Goal: Task Accomplishment & Management: Manage account settings

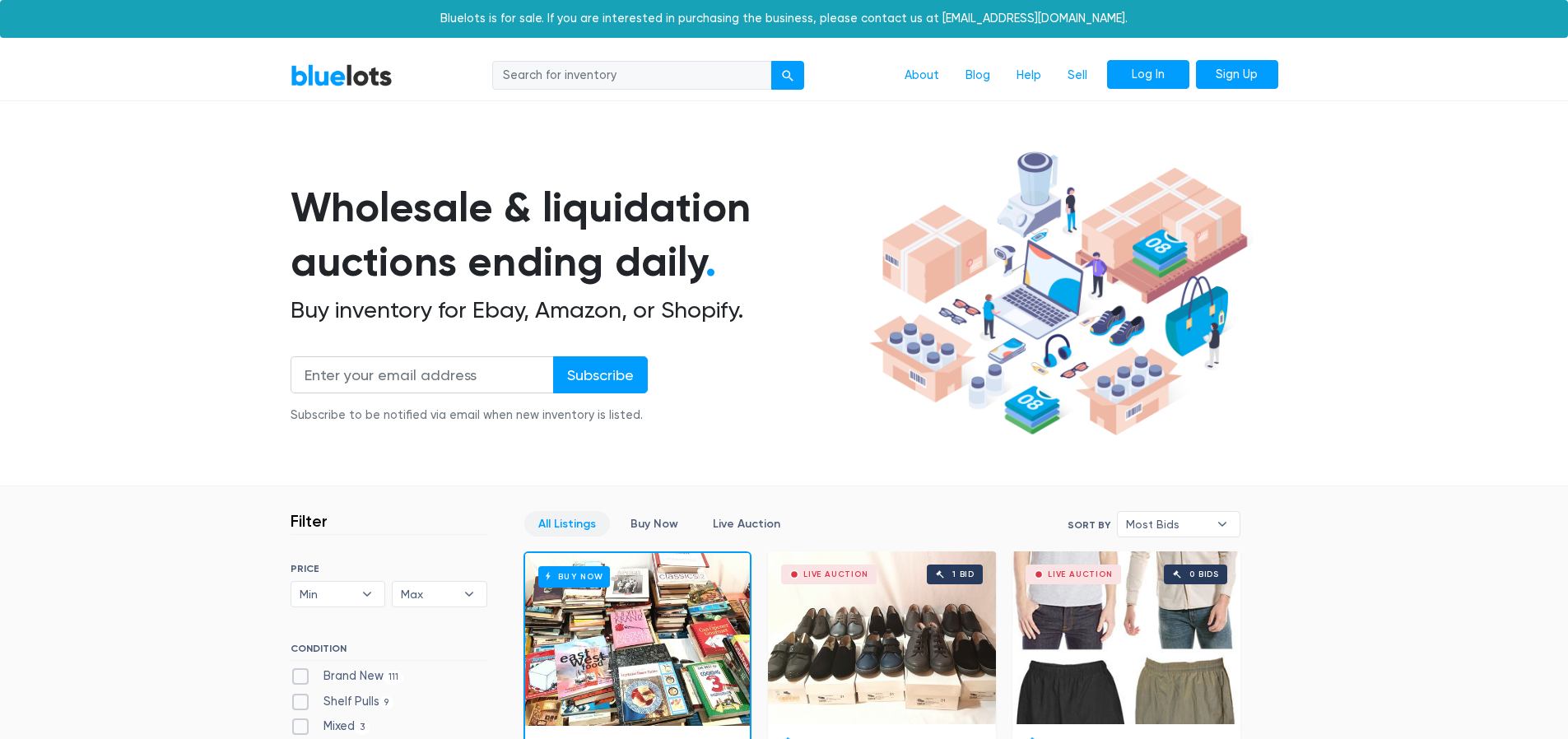
click at [1177, 75] on link "Log In" at bounding box center [1148, 75] width 82 height 30
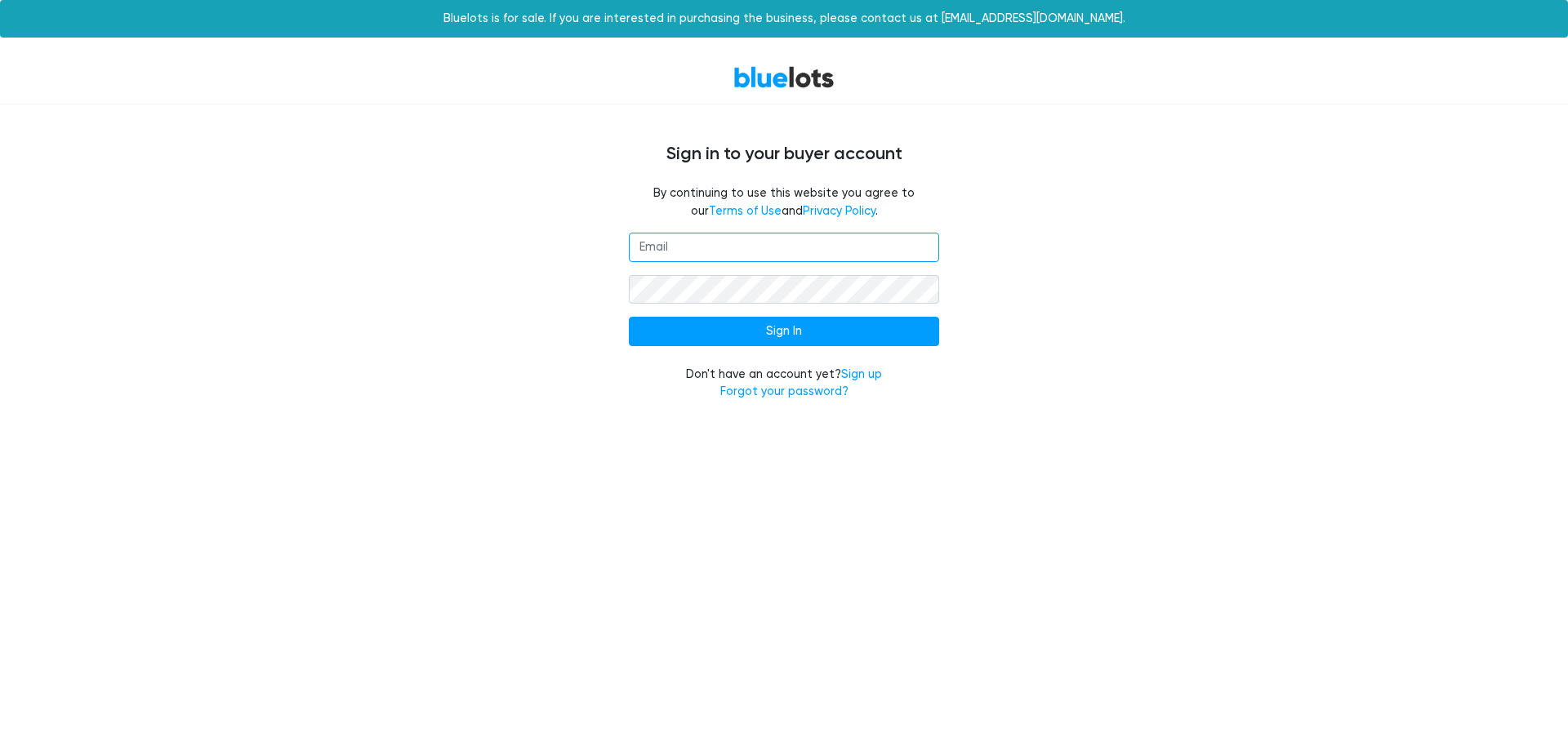
type input "shopwithtaylor@yahoo.com"
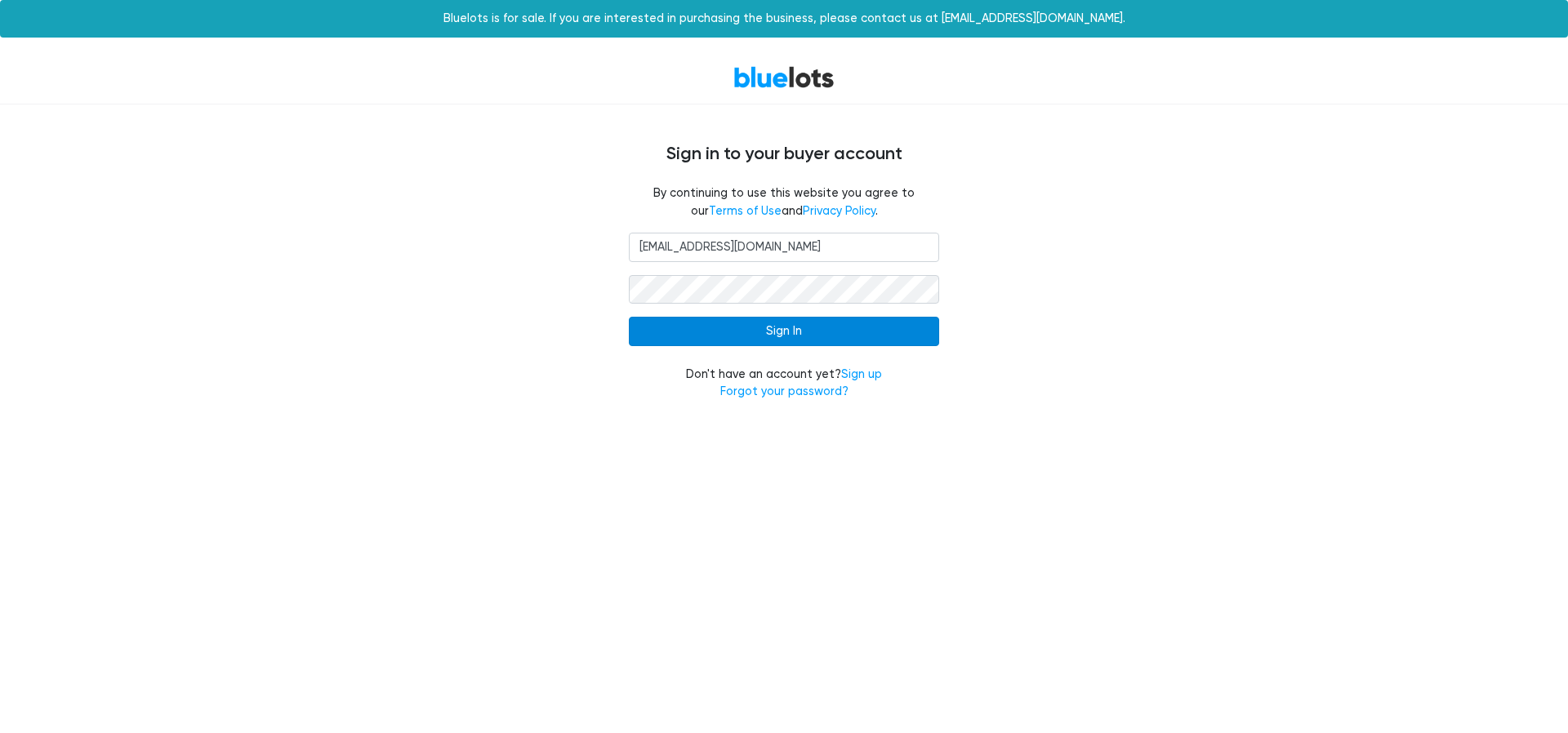
click at [766, 328] on input "Sign In" at bounding box center [784, 332] width 310 height 29
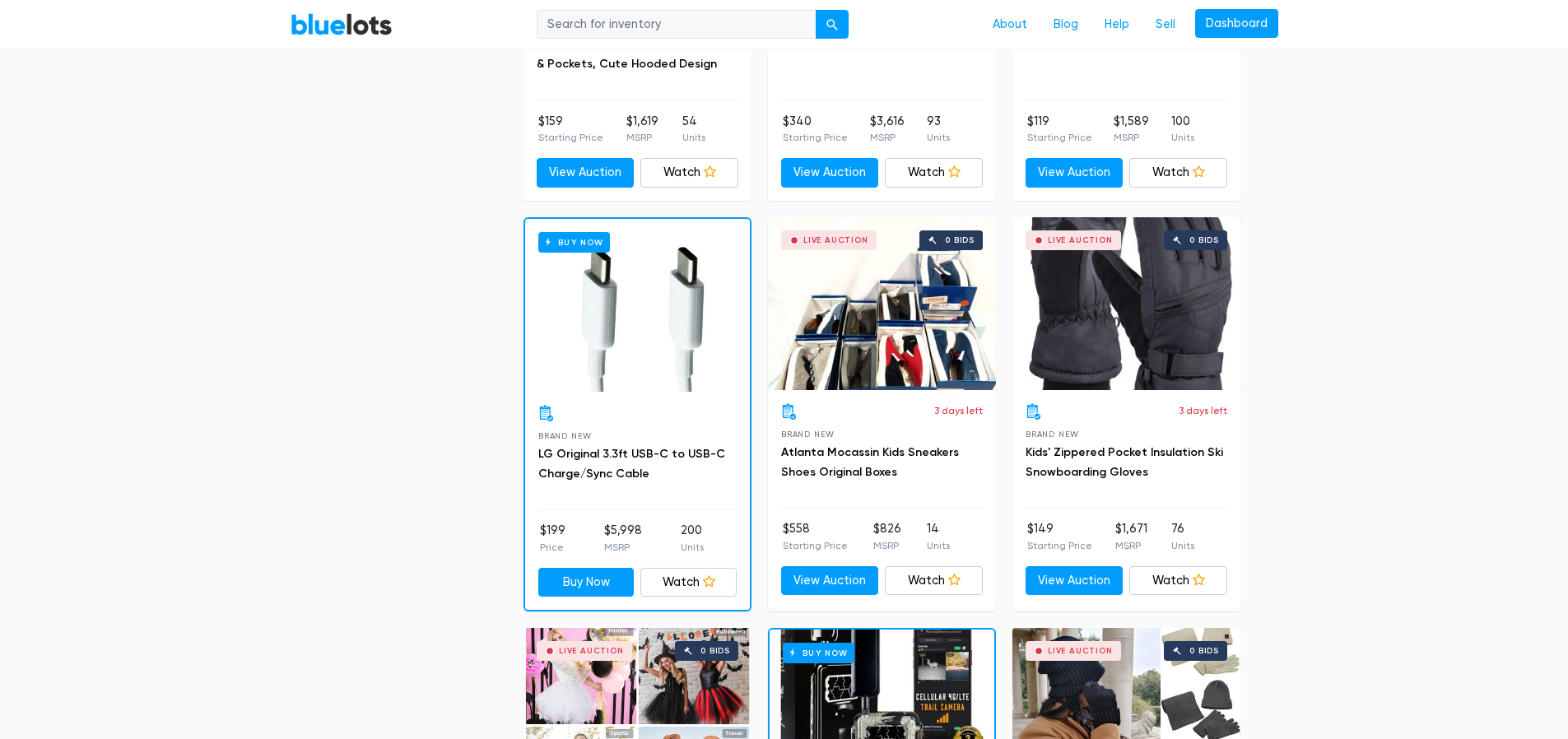
scroll to position [577, 0]
